Goal: Information Seeking & Learning: Compare options

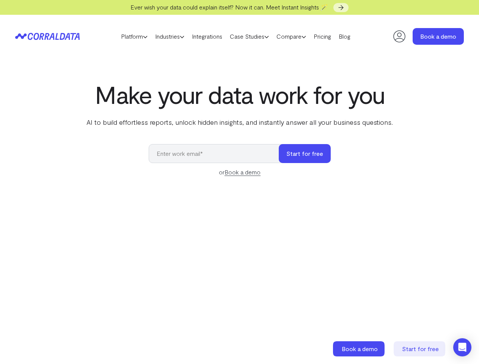
click at [127, 36] on link "Platform" at bounding box center [134, 36] width 34 height 11
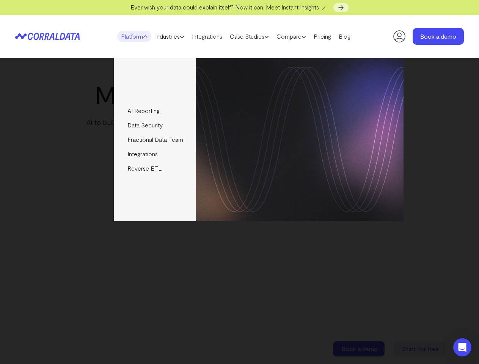
click at [168, 36] on link "Industries" at bounding box center [169, 36] width 37 height 11
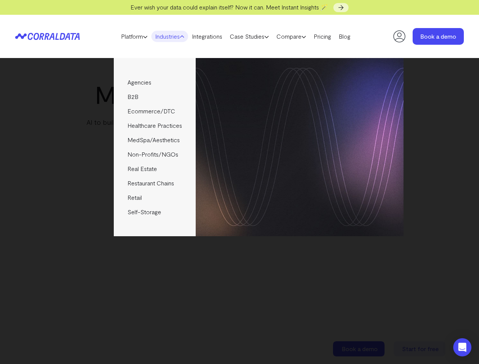
click at [257, 36] on link "Case Studies" at bounding box center [249, 36] width 47 height 11
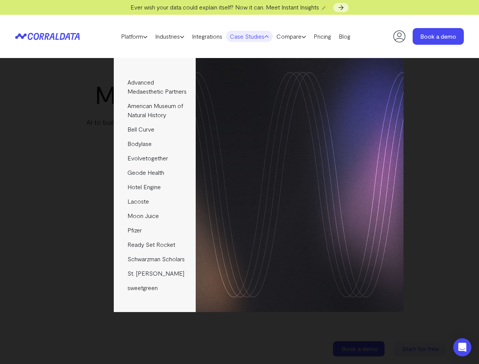
click at [304, 36] on link "Compare" at bounding box center [291, 36] width 37 height 11
click at [305, 154] on img at bounding box center [300, 139] width 208 height 163
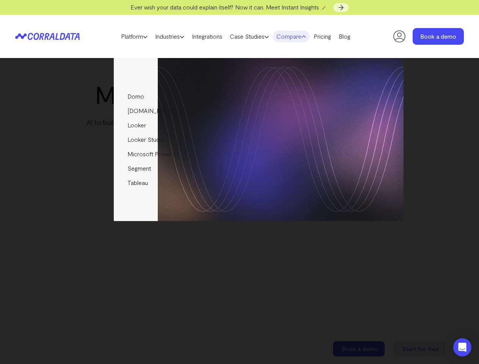
click at [463, 348] on icon "Open Intercom Messenger" at bounding box center [463, 347] width 8 height 9
